Goal: Task Accomplishment & Management: Manage account settings

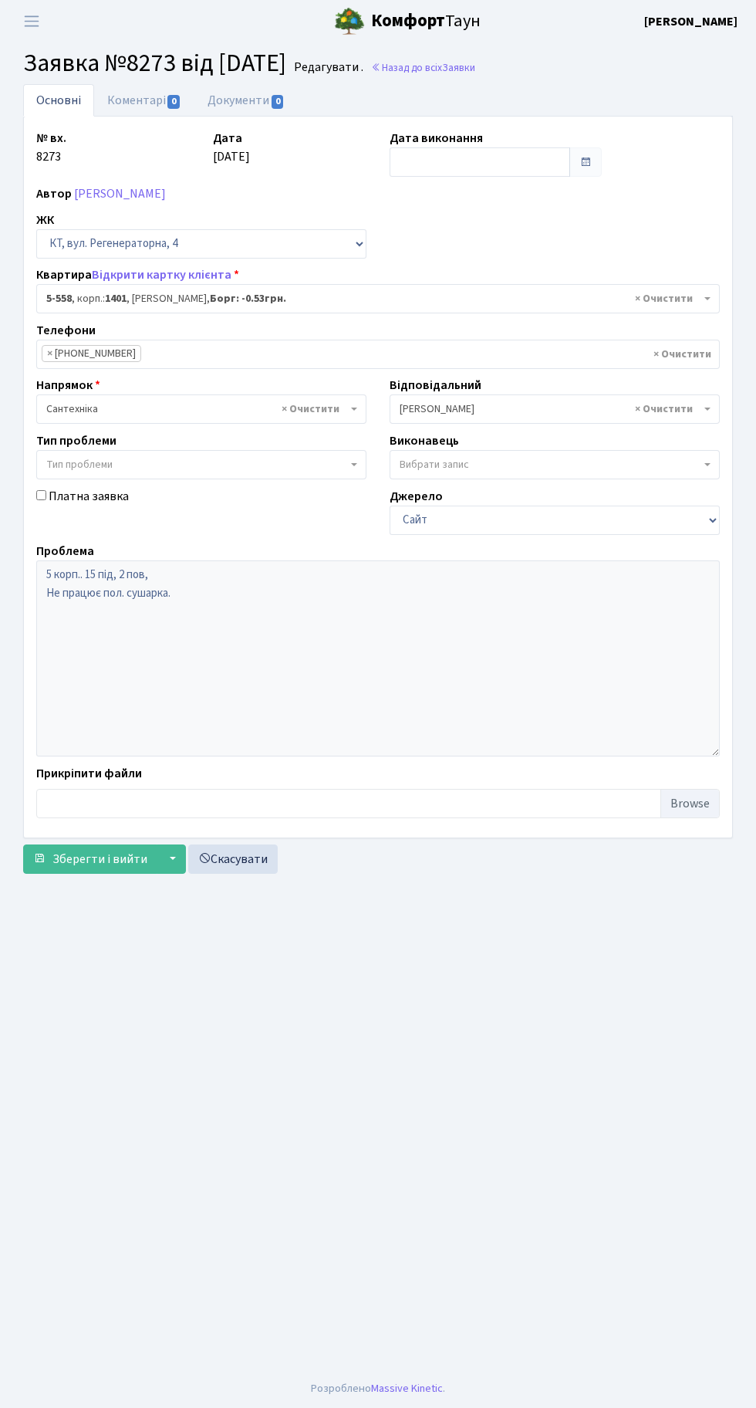
select select "1952"
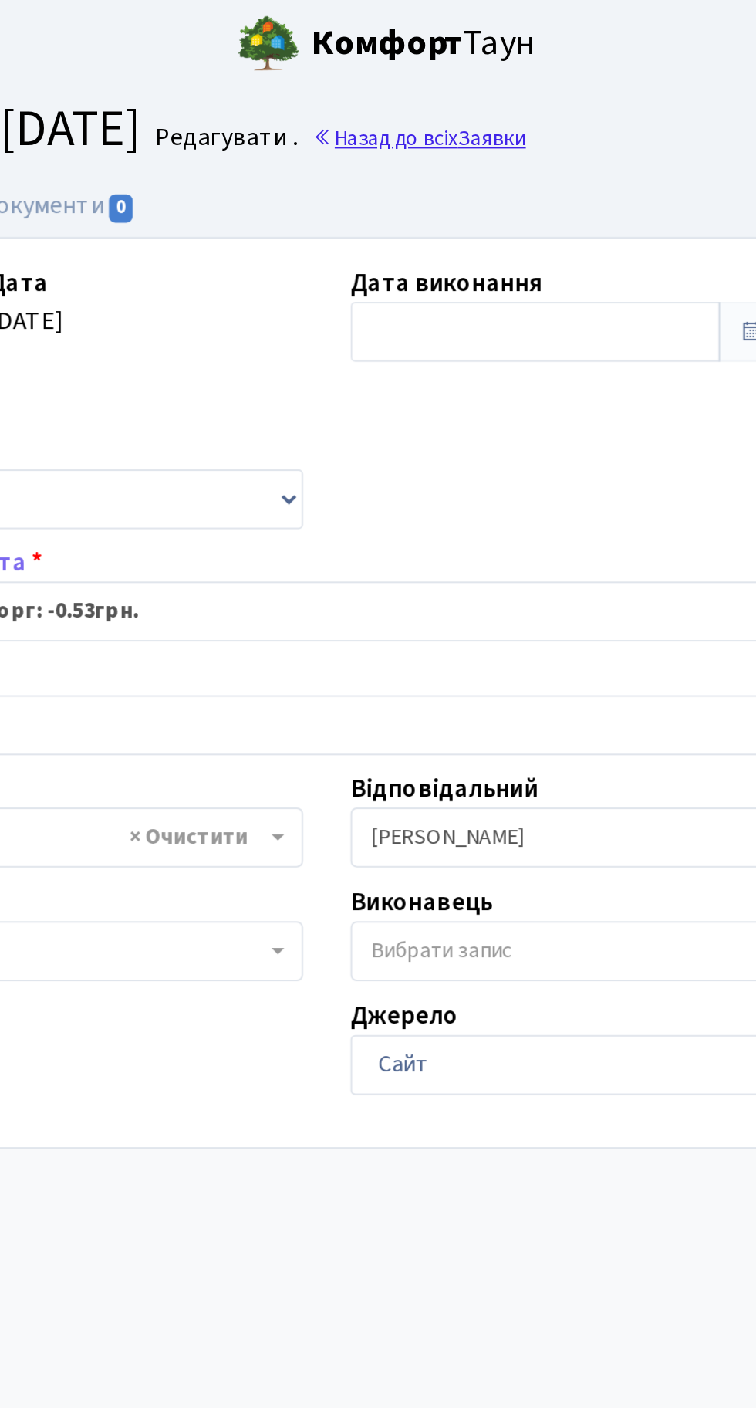
click at [474, 69] on link "Назад до всіх Заявки" at bounding box center [423, 67] width 104 height 15
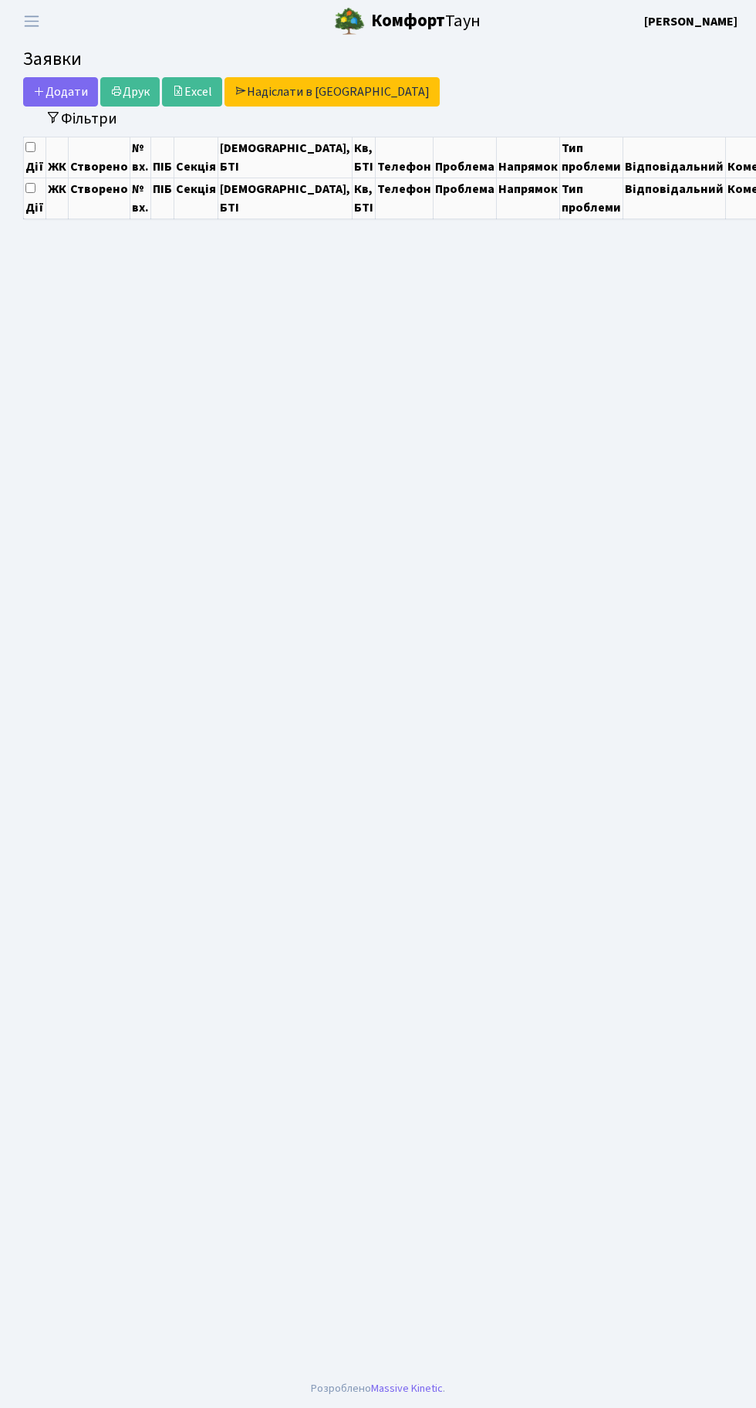
select select "25"
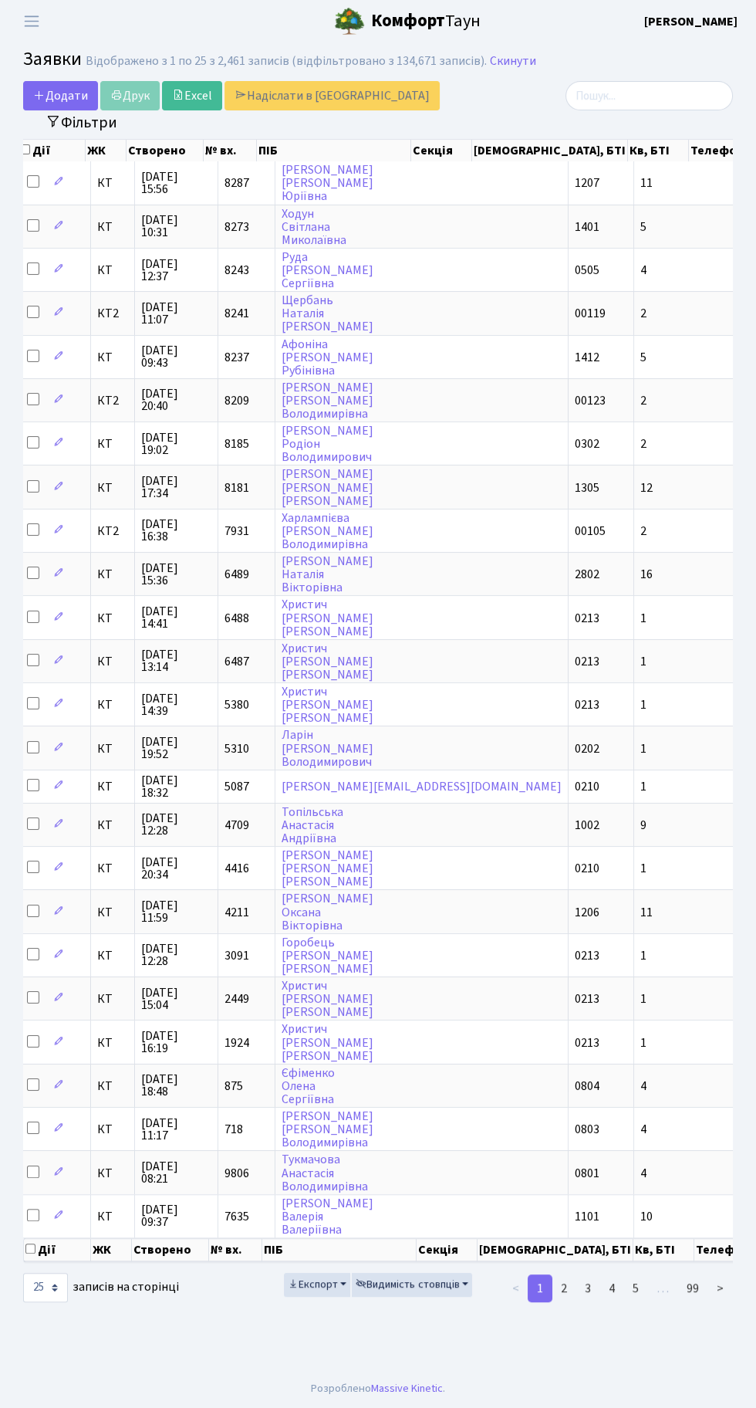
scroll to position [0, 5]
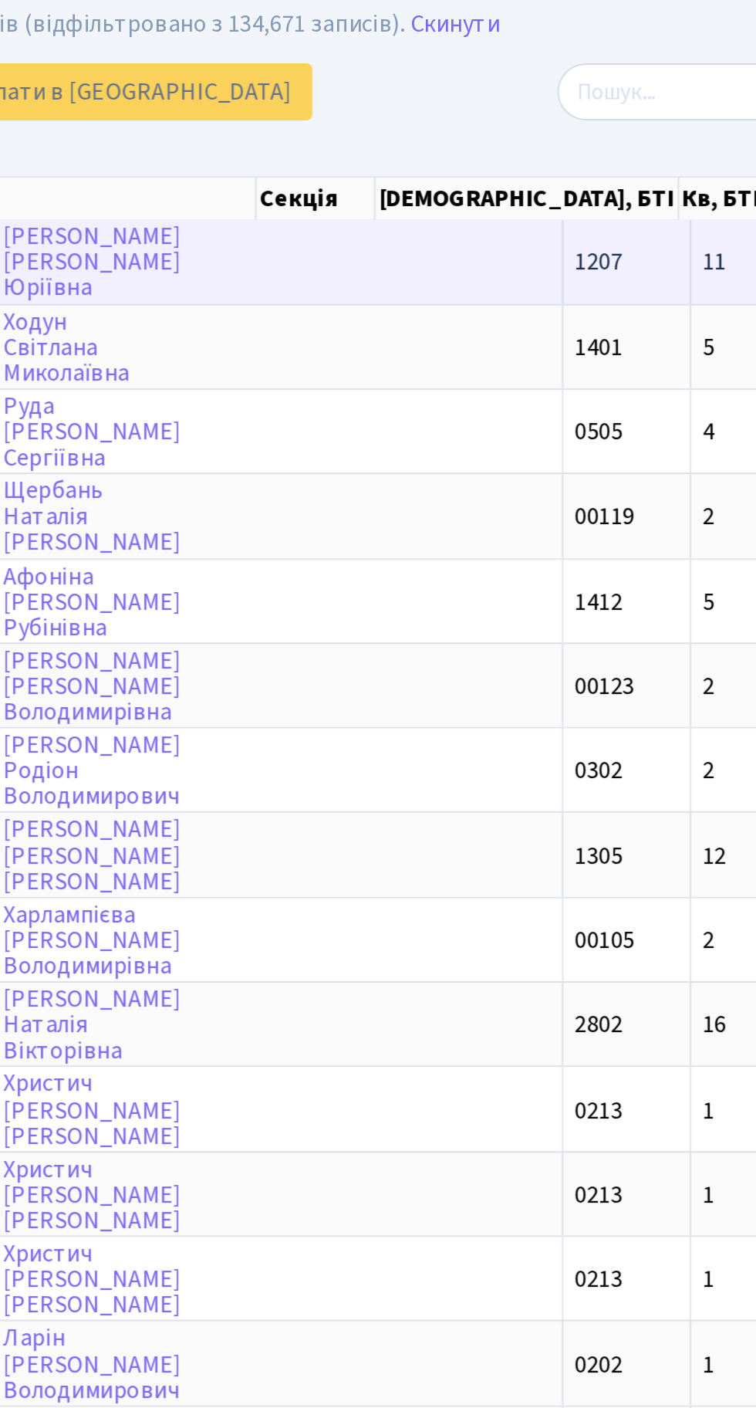
click at [634, 183] on td "11" at bounding box center [723, 182] width 178 height 42
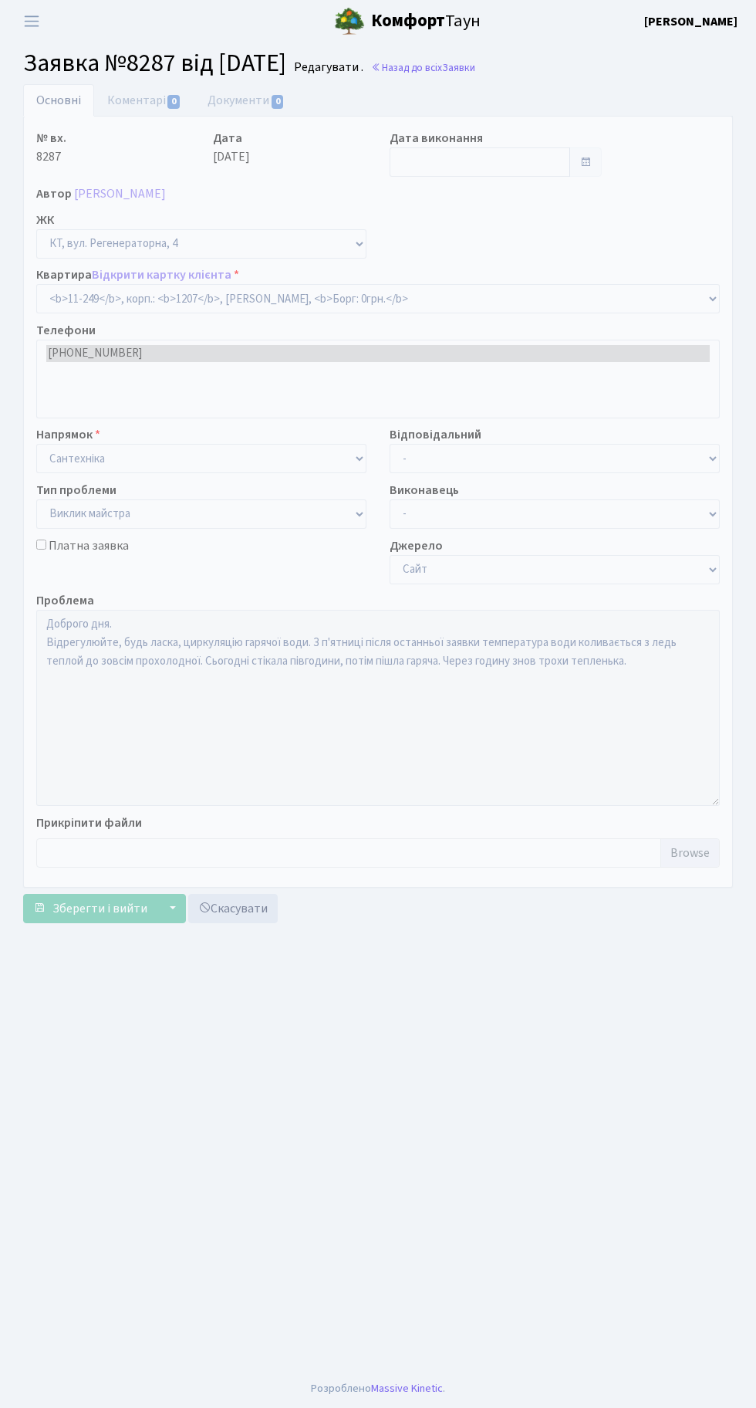
select select "6933"
select select "29"
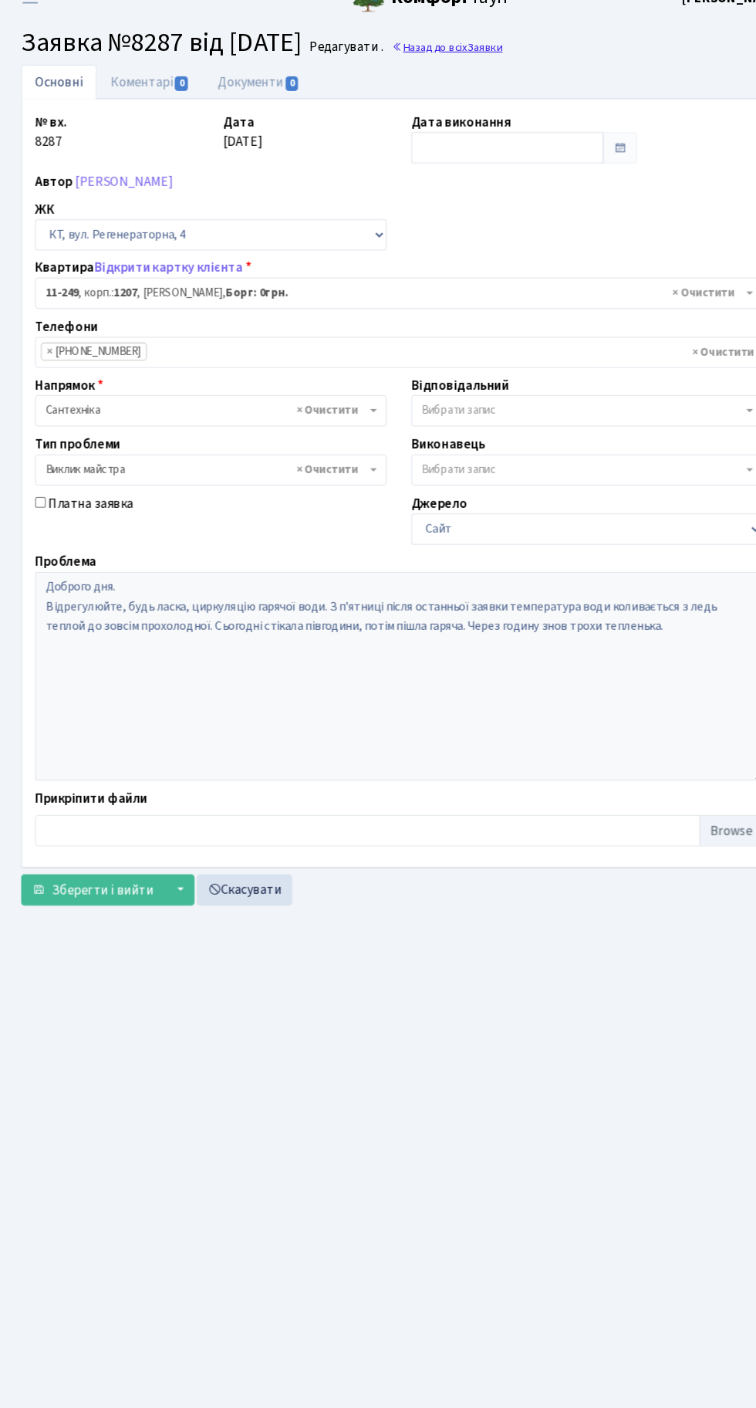
click at [475, 70] on link "Назад до всіх Заявки" at bounding box center [423, 67] width 104 height 15
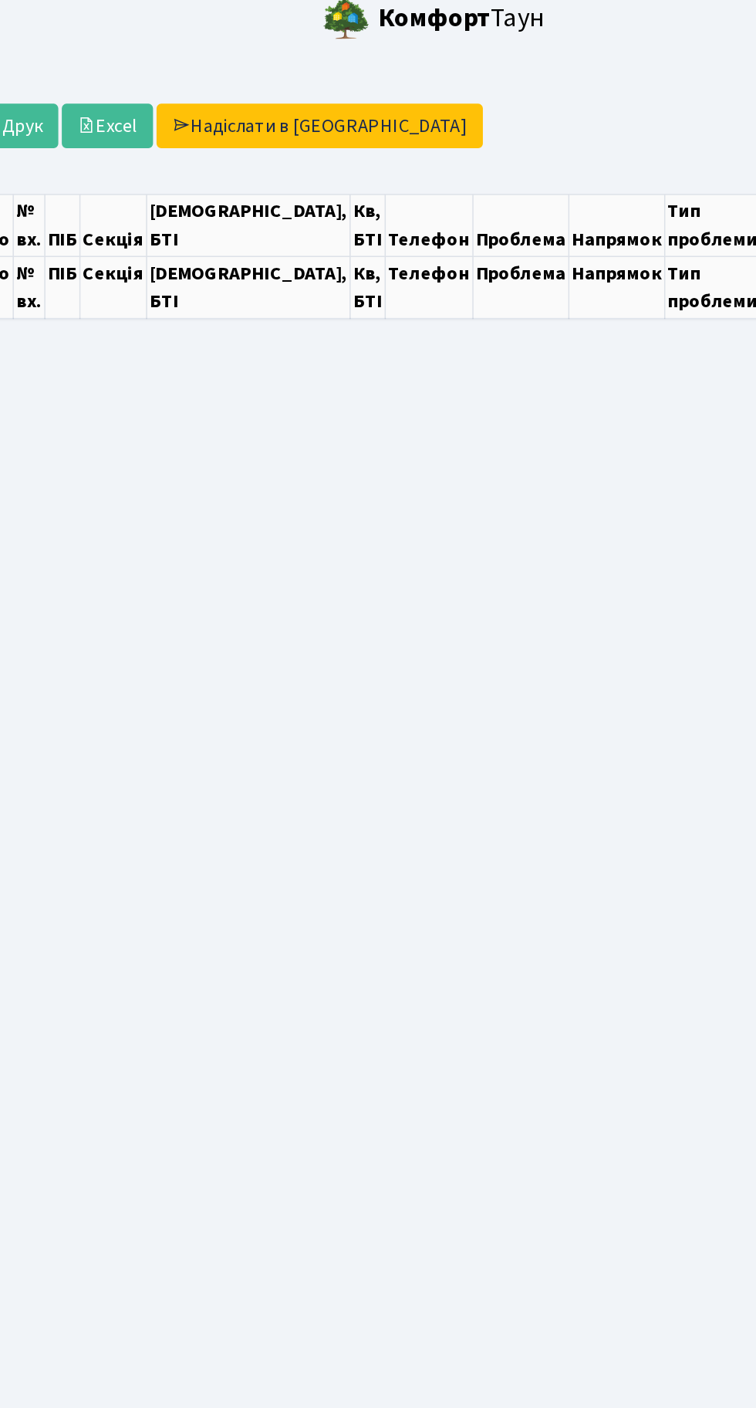
select select "25"
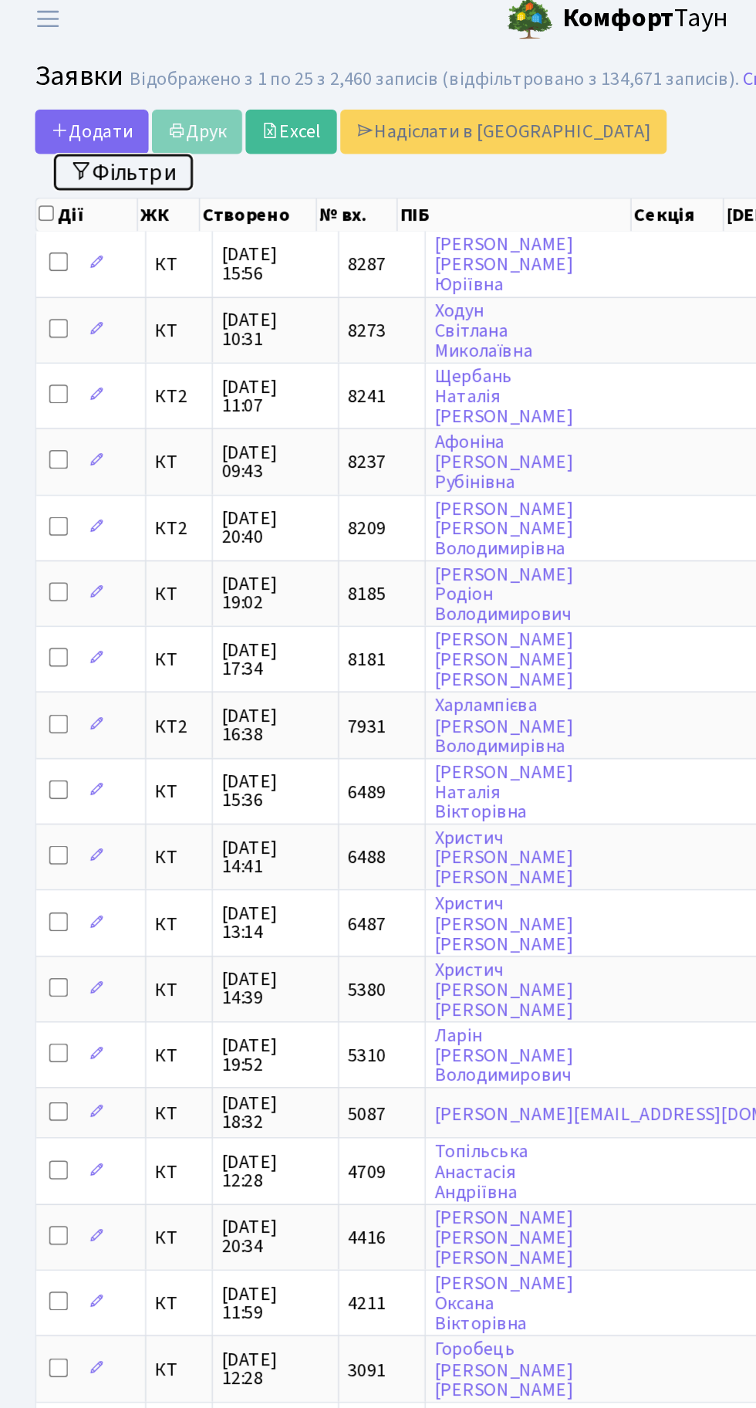
click at [75, 117] on button "Фільтри" at bounding box center [82, 122] width 92 height 24
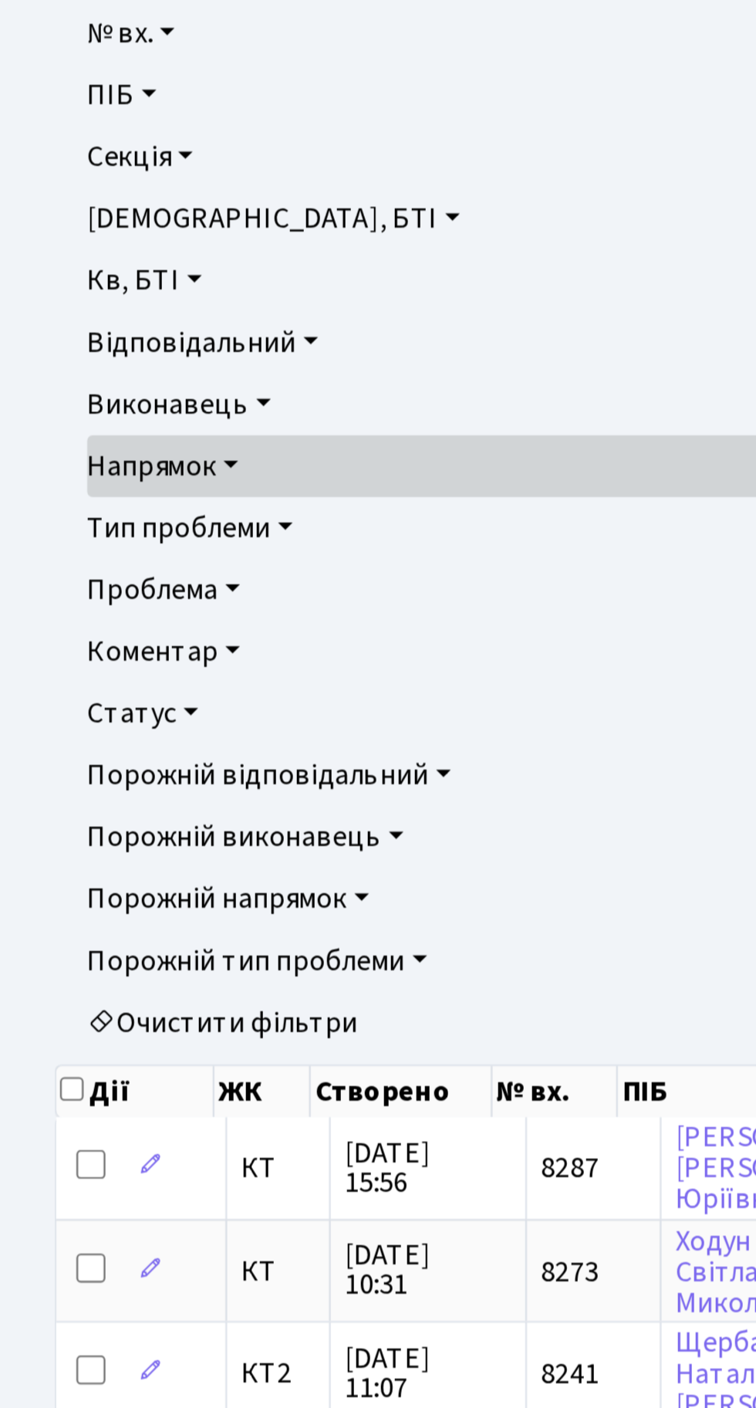
click at [78, 488] on link "Статус" at bounding box center [378, 488] width 682 height 26
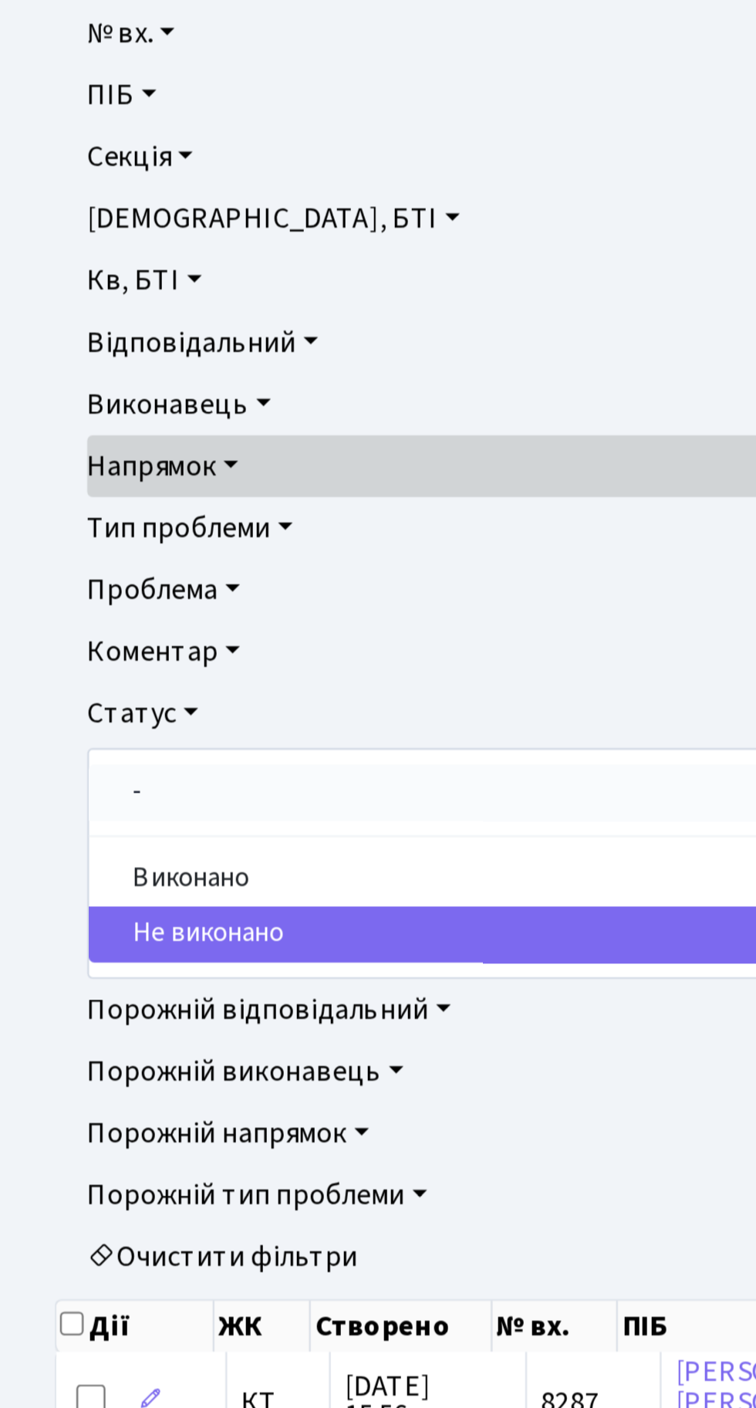
click at [93, 524] on link "-" at bounding box center [378, 522] width 681 height 24
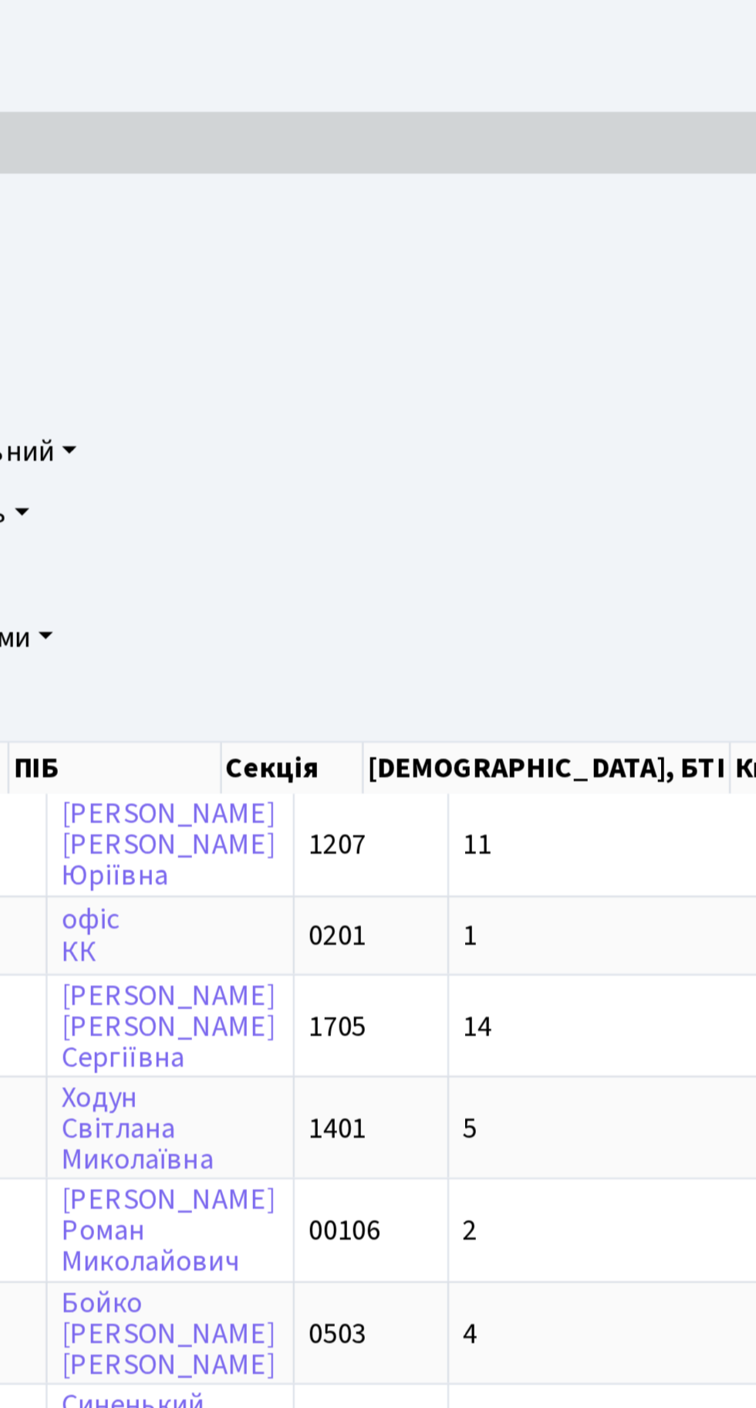
scroll to position [0, 102]
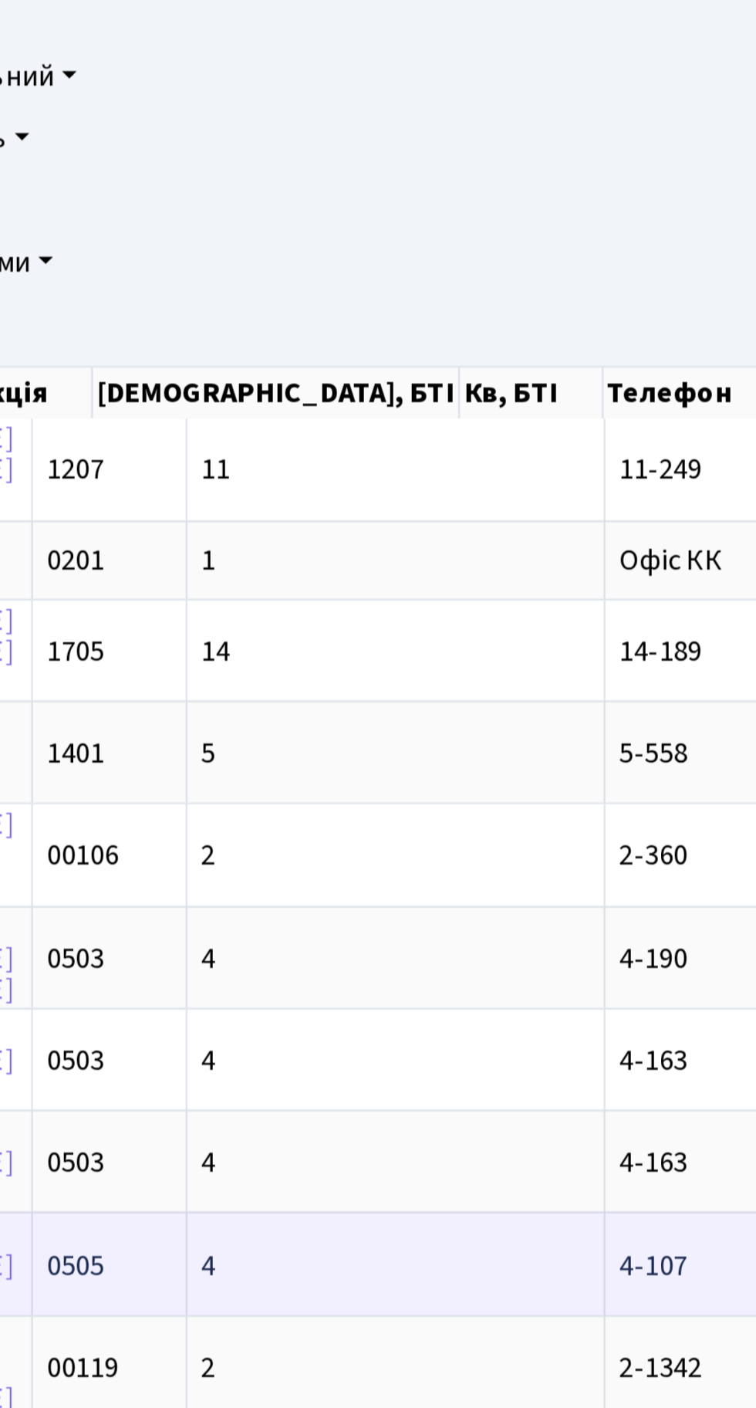
click at [272, 1009] on td "4" at bounding box center [328, 1017] width 178 height 43
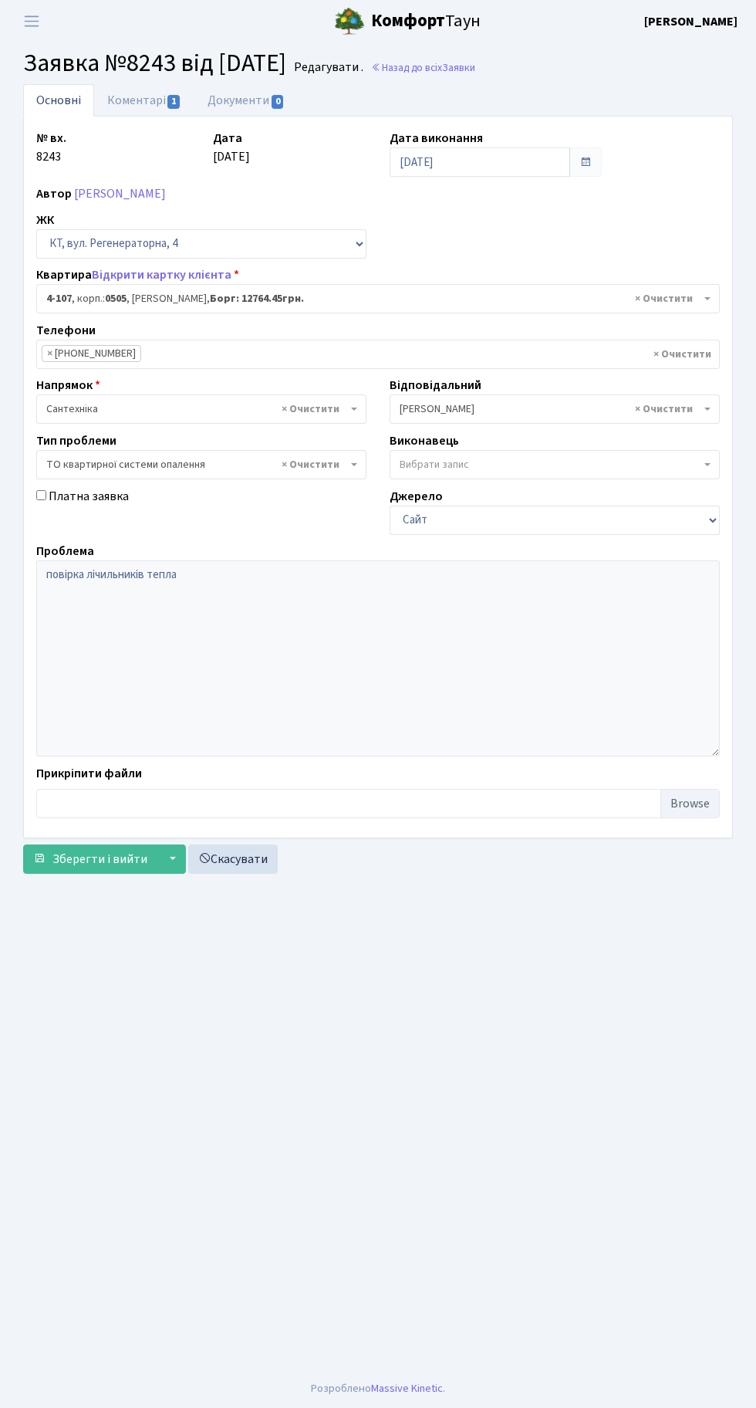
select select "1191"
select select "14"
